Goal: Check status: Check status

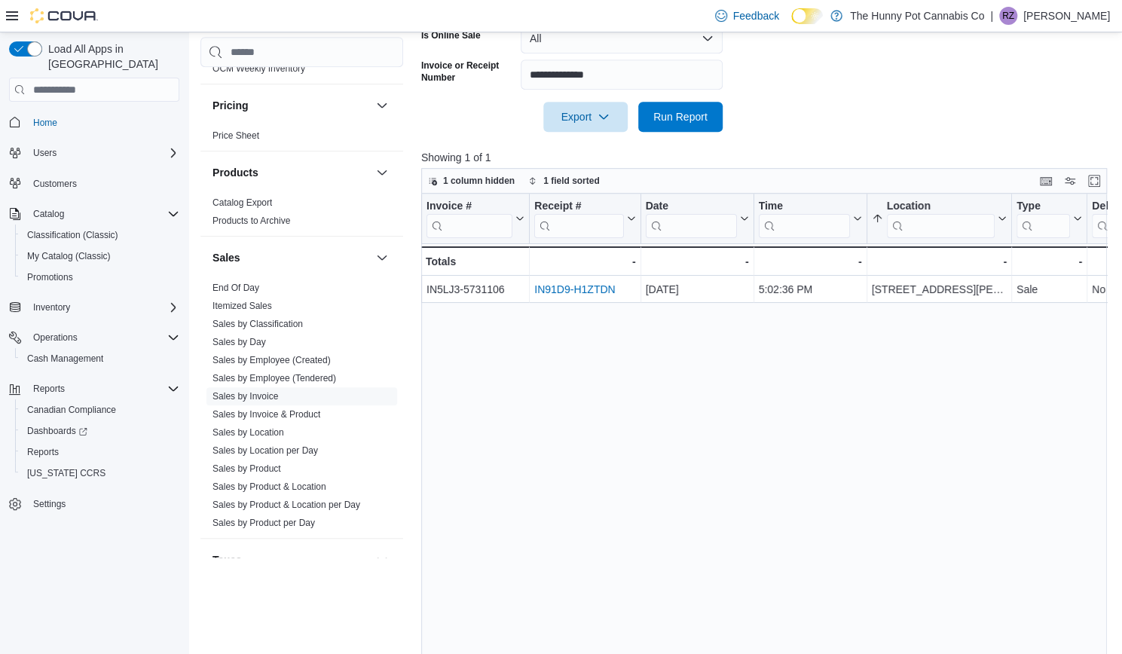
scroll to position [440, 0]
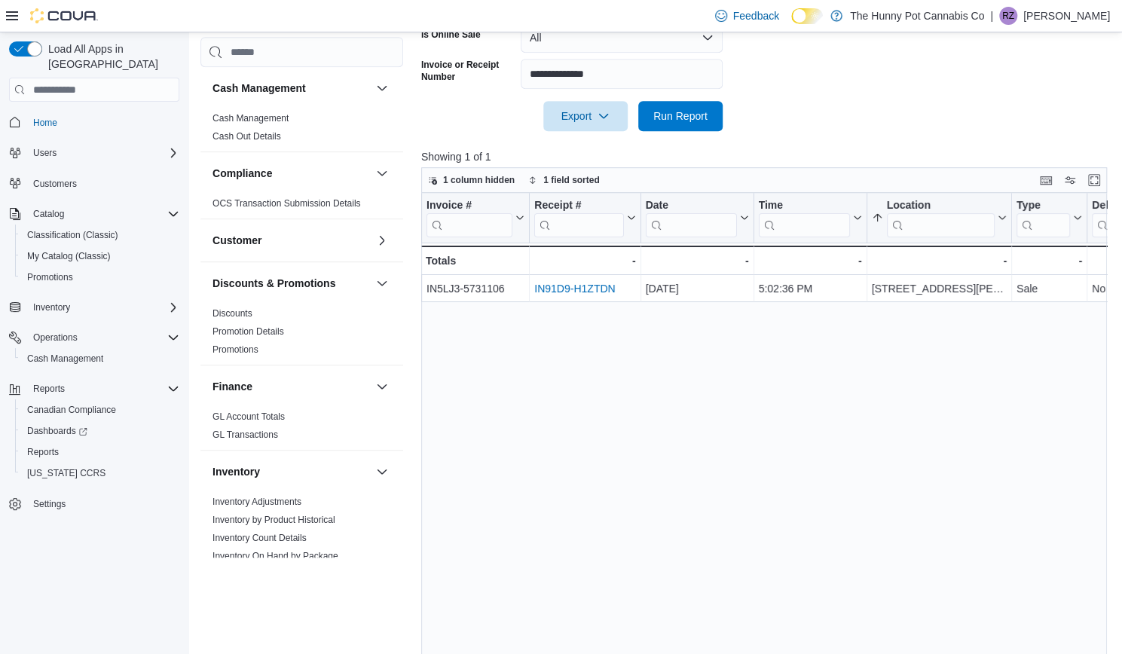
scroll to position [784, 0]
